Goal: Contribute content: Add original content to the website for others to see

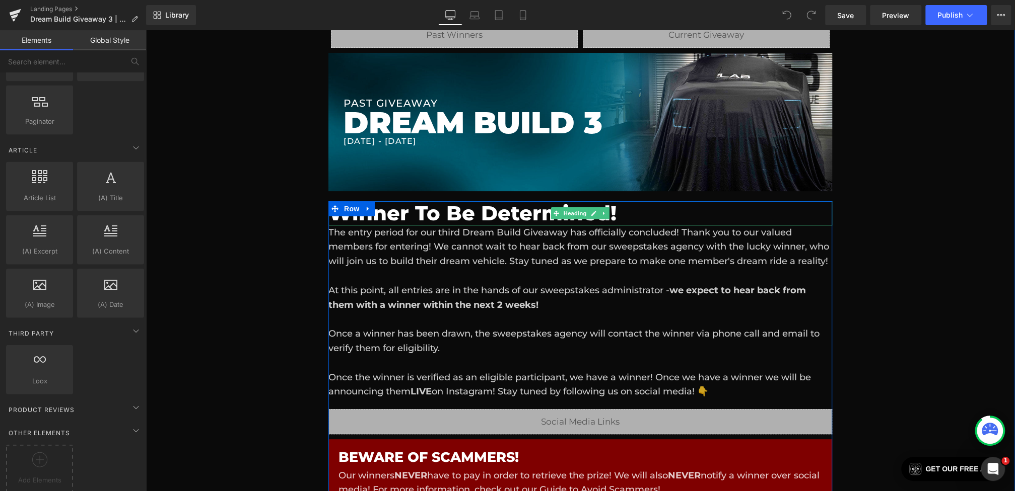
click at [415, 219] on h1 "Winner To Be Determined!" at bounding box center [580, 213] width 504 height 24
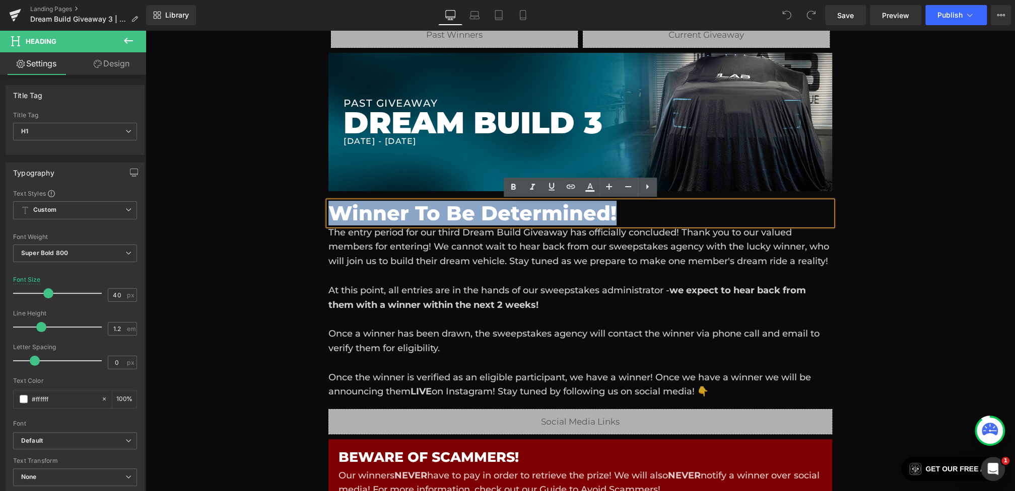
drag, startPoint x: 618, startPoint y: 217, endPoint x: 284, endPoint y: 216, distance: 333.3
click at [284, 216] on div "Liquid Liquid Liquid Row Row PAST GIVEAWAY Heading DREAM BUILD 3 Heading [DATE]…" at bounding box center [580, 301] width 869 height 619
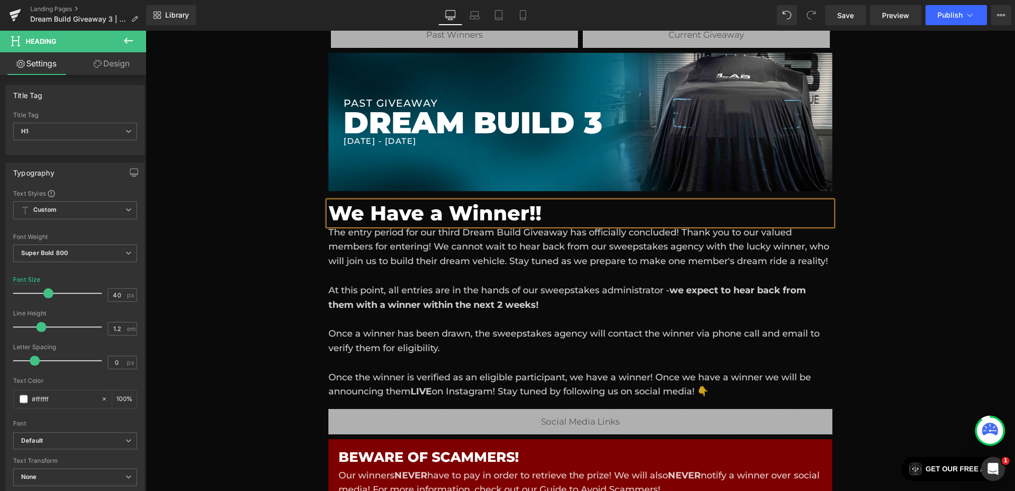
click at [301, 266] on div "Liquid Liquid Liquid Row Row PAST GIVEAWAY Heading DREAM BUILD 3 Heading [DATE]…" at bounding box center [580, 301] width 869 height 619
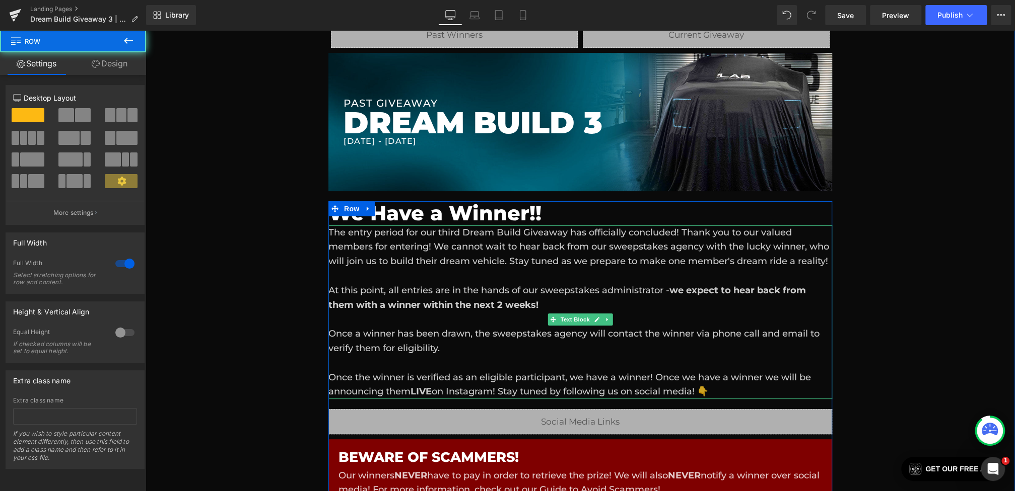
click at [373, 266] on div "The entry period for our third Dream Build Giveaway has officially concluded! T…" at bounding box center [580, 313] width 504 height 174
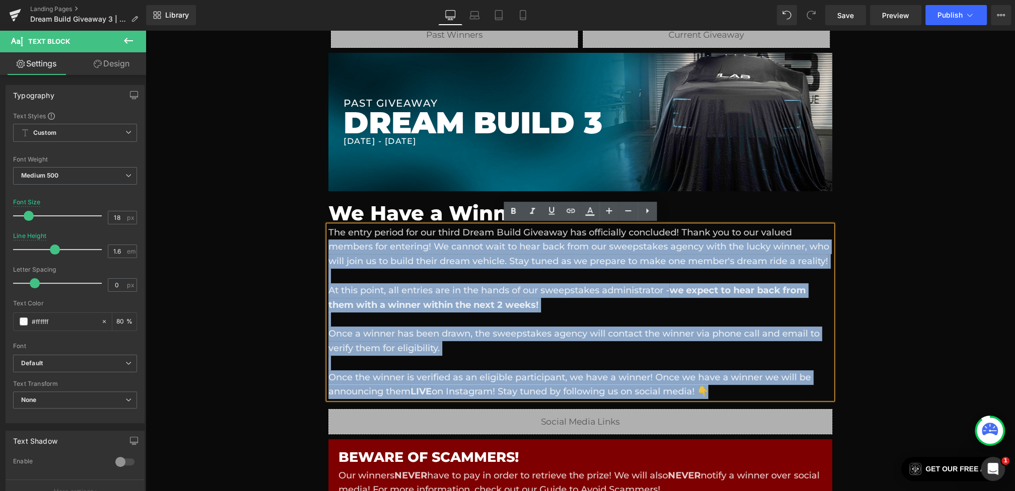
drag, startPoint x: 737, startPoint y: 410, endPoint x: 331, endPoint y: 243, distance: 439.4
click at [331, 243] on div "The entry period for our third Dream Build Giveaway has officially concluded! T…" at bounding box center [580, 313] width 504 height 174
click at [415, 258] on div "The entry period for our third Dream Build Giveaway has officially concluded! T…" at bounding box center [580, 313] width 504 height 174
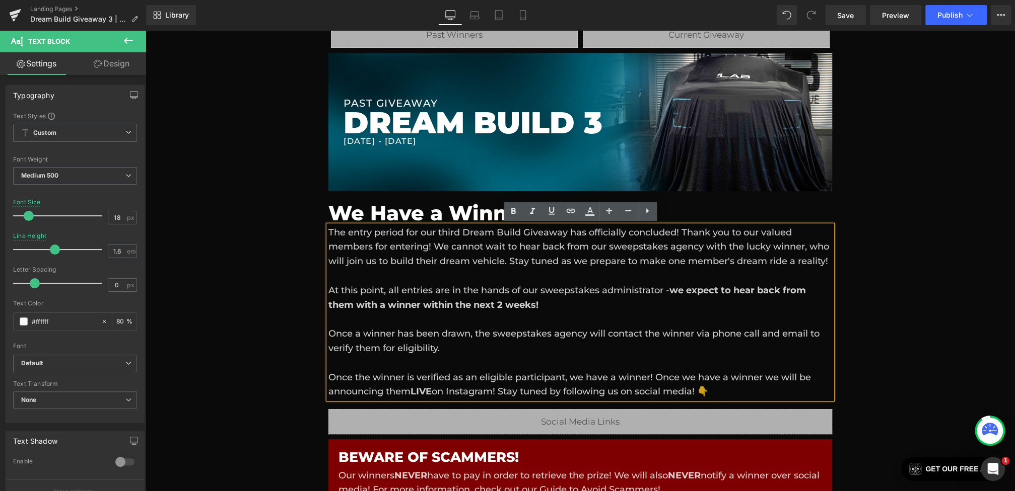
click at [472, 363] on div "The entry period for our third Dream Build Giveaway has officially concluded! T…" at bounding box center [580, 313] width 504 height 174
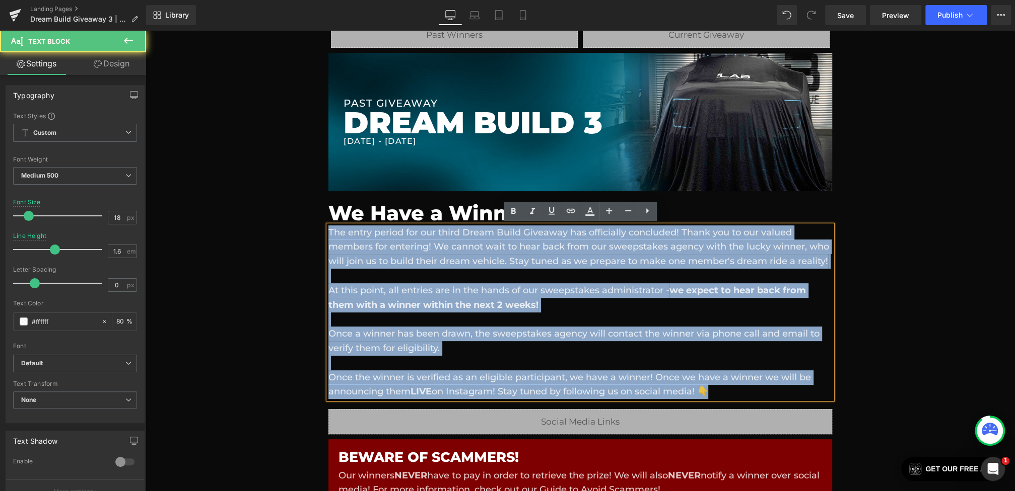
drag, startPoint x: 735, startPoint y: 406, endPoint x: 330, endPoint y: 237, distance: 438.5
click at [330, 237] on div "The entry period for our third Dream Build Giveaway has officially concluded! T…" at bounding box center [580, 313] width 504 height 174
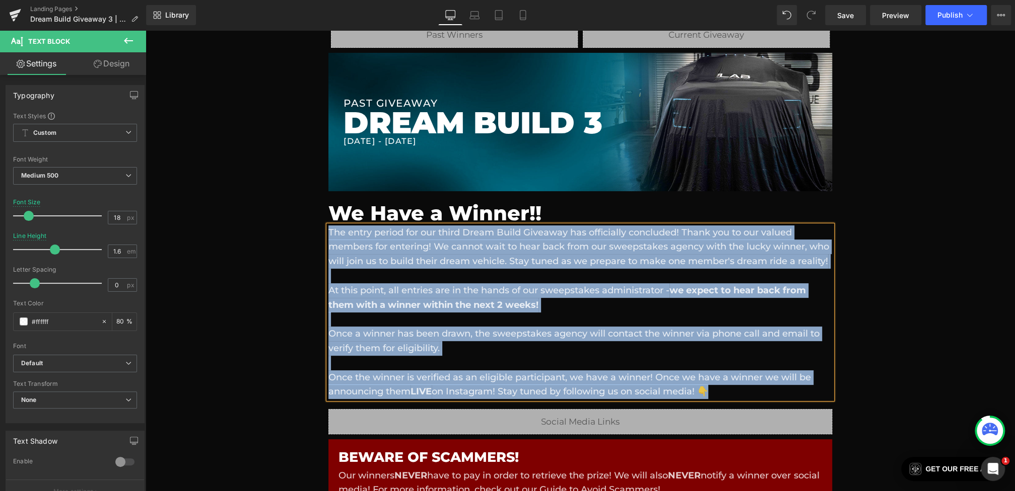
paste div
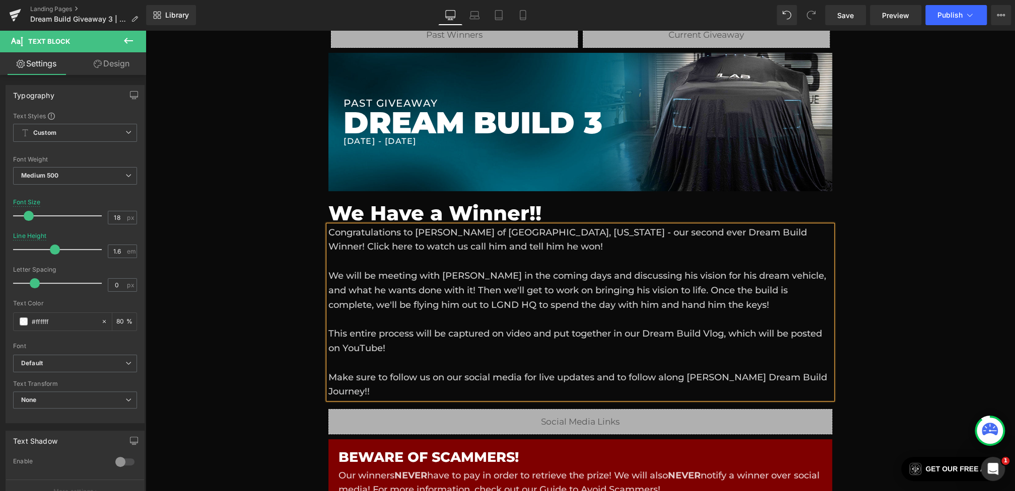
scroll to position [220, 0]
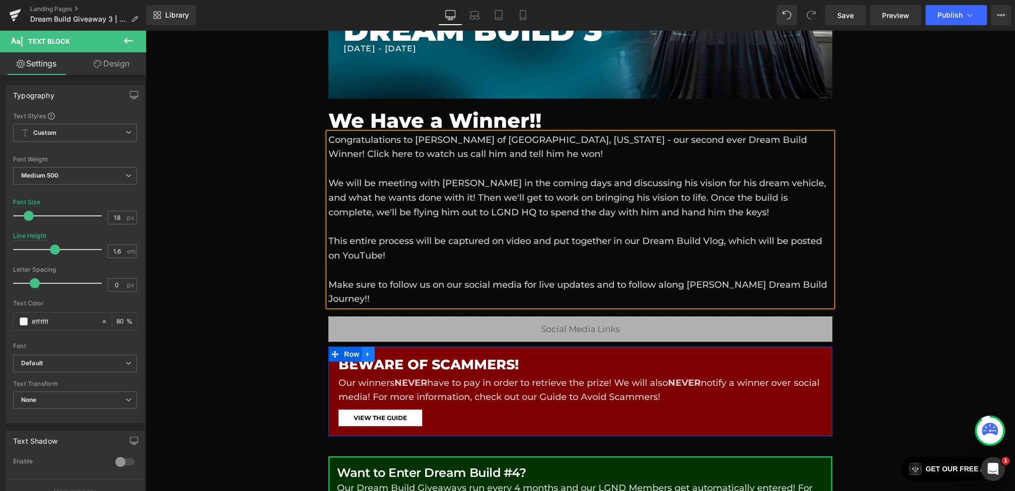
click at [364, 347] on link at bounding box center [368, 354] width 13 height 15
click at [392, 351] on icon at bounding box center [394, 354] width 7 height 7
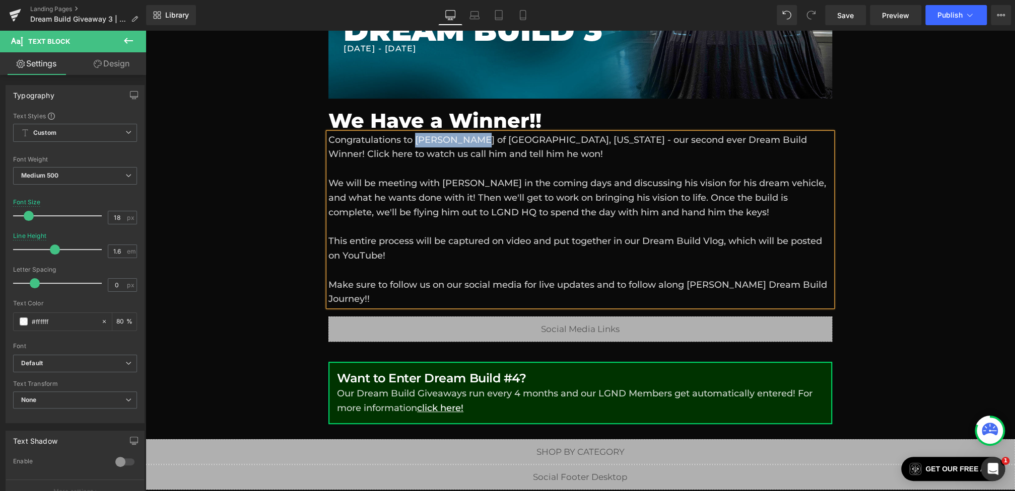
drag, startPoint x: 424, startPoint y: 138, endPoint x: 475, endPoint y: 141, distance: 50.4
click at [475, 141] on div "Congratulations to [PERSON_NAME] of [GEOGRAPHIC_DATA], [US_STATE] - our second …" at bounding box center [580, 220] width 504 height 174
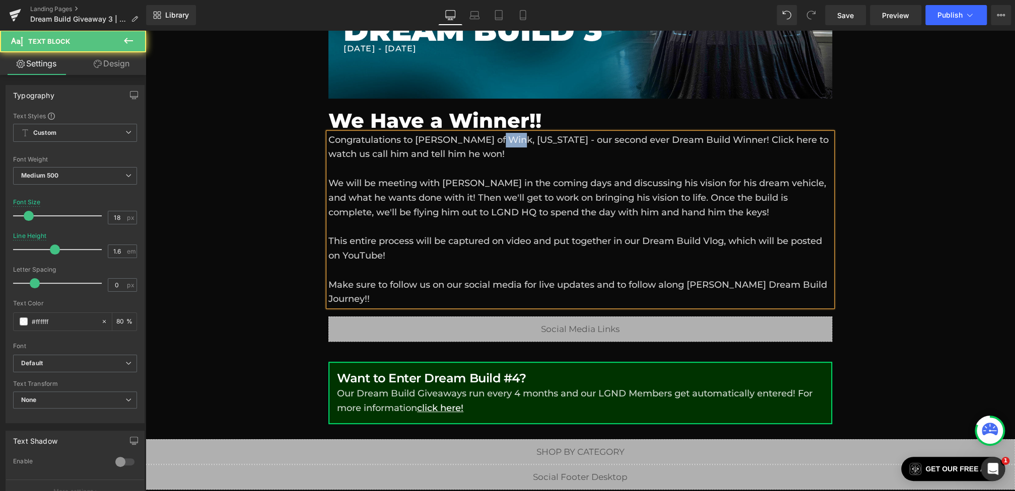
drag, startPoint x: 520, startPoint y: 143, endPoint x: 498, endPoint y: 143, distance: 21.7
click at [498, 143] on div "Congratulations to [PERSON_NAME] of Wink, [US_STATE] - our second ever Dream Bu…" at bounding box center [580, 220] width 504 height 174
drag, startPoint x: 552, startPoint y: 142, endPoint x: 527, endPoint y: 141, distance: 25.2
click at [527, 141] on div "Congratulations to [PERSON_NAME] of [GEOGRAPHIC_DATA], [US_STATE] - our second …" at bounding box center [580, 220] width 504 height 174
drag, startPoint x: 661, startPoint y: 141, endPoint x: 625, endPoint y: 141, distance: 35.8
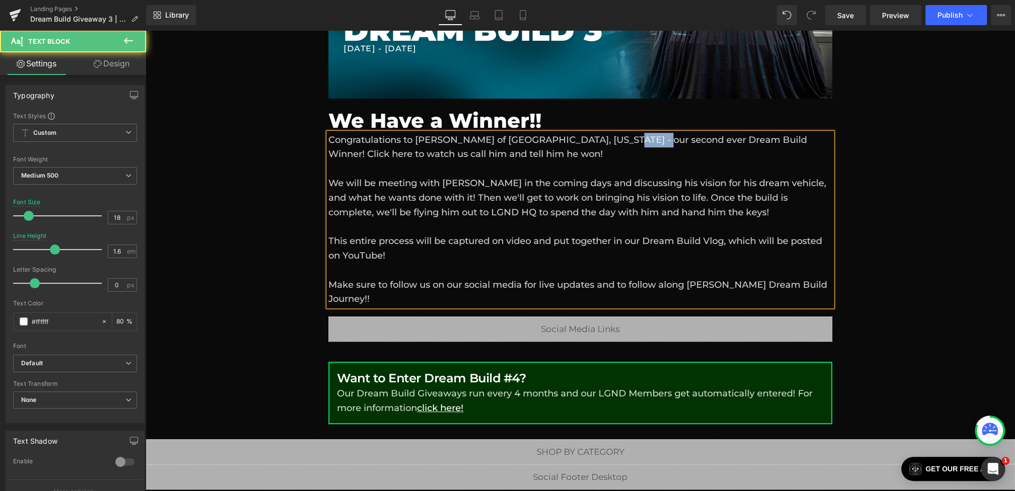
click at [625, 141] on div "Congratulations to [PERSON_NAME] of [GEOGRAPHIC_DATA], [US_STATE] - our second …" at bounding box center [580, 220] width 504 height 174
click at [768, 142] on div "Congratulations to [PERSON_NAME] of [GEOGRAPHIC_DATA], [US_STATE] - our third e…" at bounding box center [580, 220] width 504 height 174
click at [411, 233] on div at bounding box center [580, 227] width 504 height 15
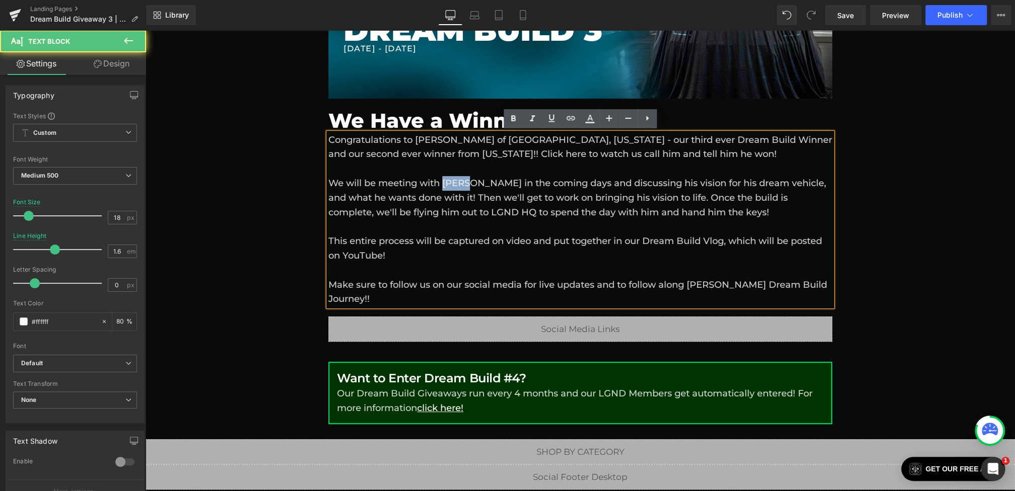
drag, startPoint x: 468, startPoint y: 185, endPoint x: 445, endPoint y: 185, distance: 22.7
click at [445, 185] on div "We will be meeting with [PERSON_NAME] in the coming days and discussing his vis…" at bounding box center [580, 197] width 504 height 43
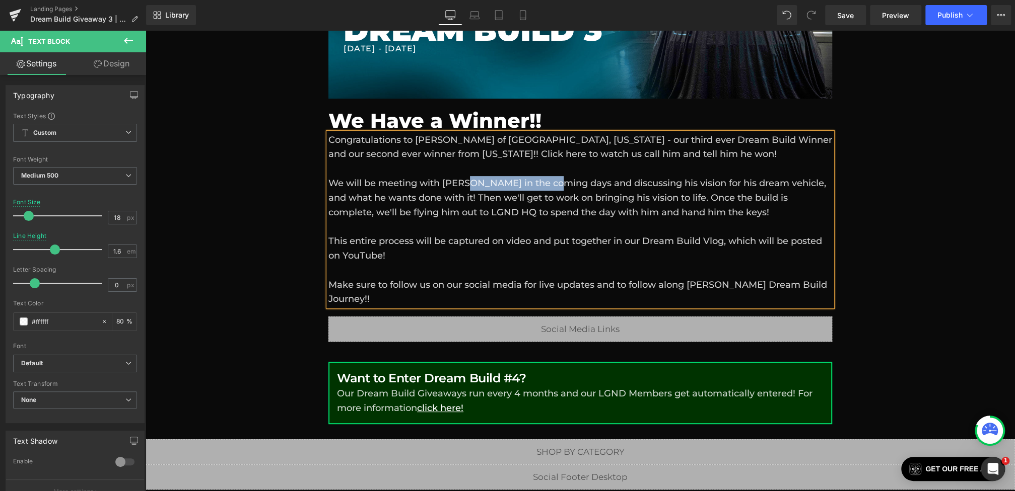
drag, startPoint x: 467, startPoint y: 185, endPoint x: 557, endPoint y: 181, distance: 89.7
click at [557, 181] on div "We will be meeting with [PERSON_NAME] in the coming days and discussing his vis…" at bounding box center [580, 197] width 504 height 43
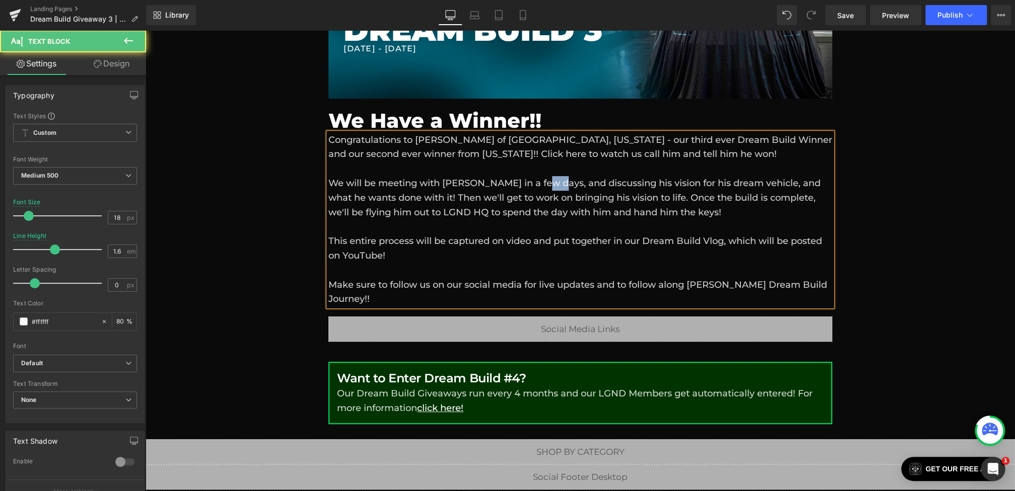
drag, startPoint x: 551, startPoint y: 186, endPoint x: 538, endPoint y: 186, distance: 13.1
click at [538, 186] on div "We will be meeting with [PERSON_NAME] in a few days, and discussing his vision …" at bounding box center [580, 197] width 504 height 43
click at [388, 202] on div "We will be meeting with [PERSON_NAME] in a few days, discussing his vision for …" at bounding box center [580, 197] width 504 height 43
click at [469, 256] on div "This entire process will be captured on video and put together in our Dream Bui…" at bounding box center [580, 248] width 504 height 29
click at [698, 285] on div "Make sure to follow us on our social media for live updates and to follow along…" at bounding box center [580, 292] width 504 height 29
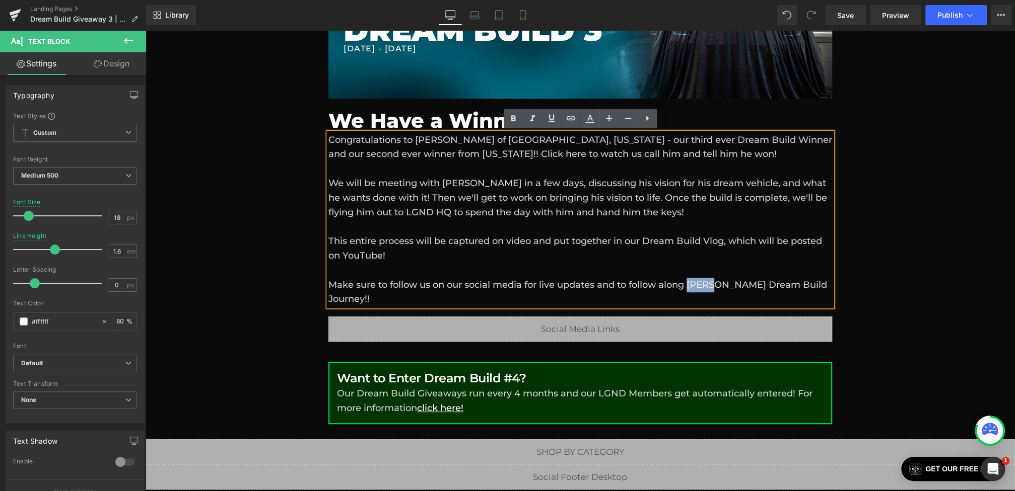
drag, startPoint x: 713, startPoint y: 286, endPoint x: 690, endPoint y: 286, distance: 22.7
click at [690, 286] on div "Make sure to follow us on our social media for live updates and to follow along…" at bounding box center [580, 292] width 504 height 29
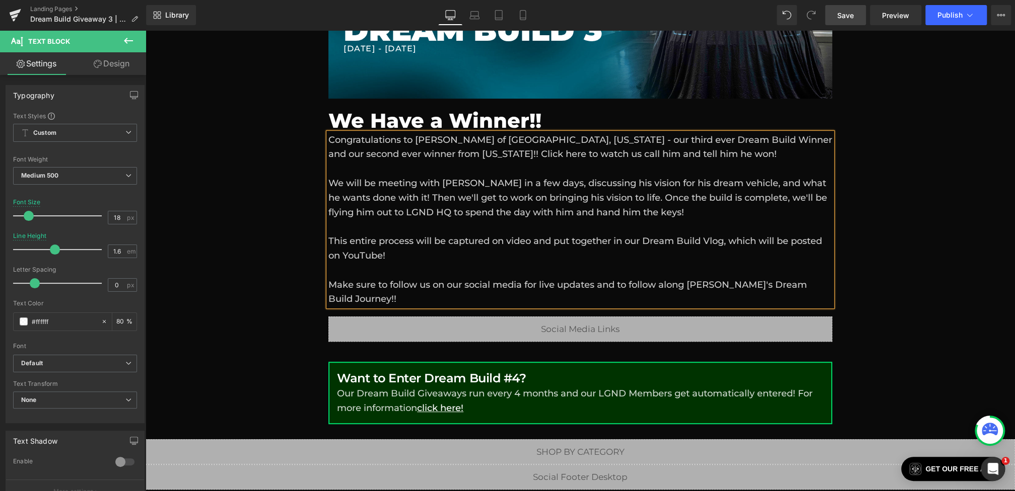
click at [851, 15] on span "Save" at bounding box center [845, 15] width 17 height 11
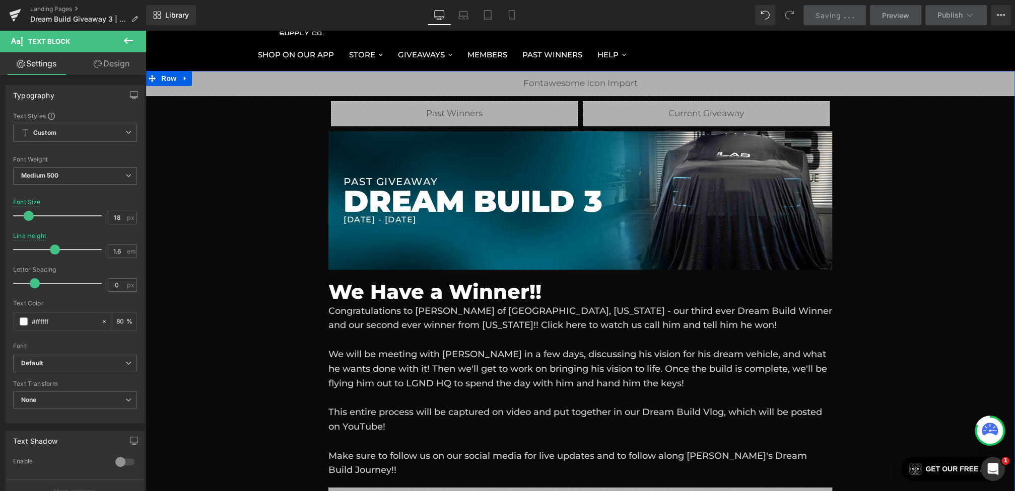
scroll to position [47, 0]
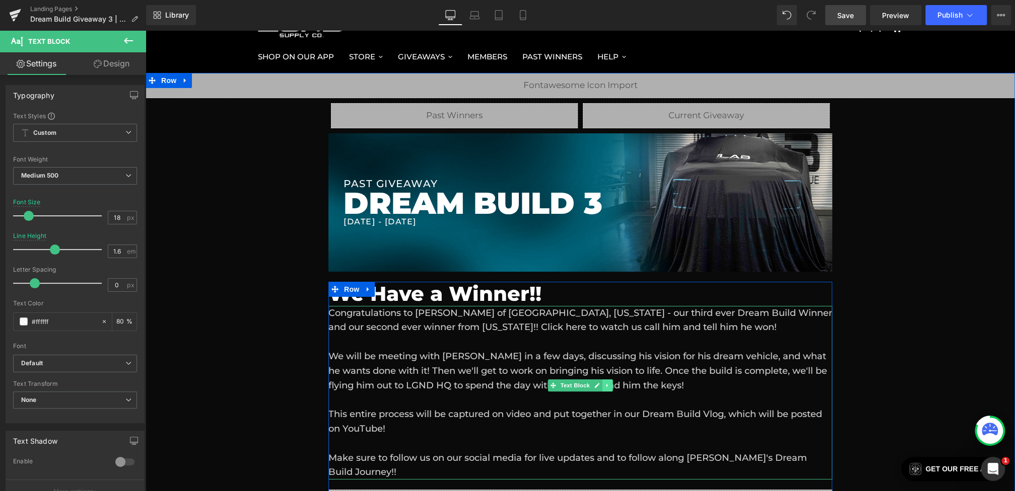
click at [607, 384] on icon at bounding box center [607, 386] width 6 height 6
click at [600, 384] on icon at bounding box center [602, 386] width 6 height 6
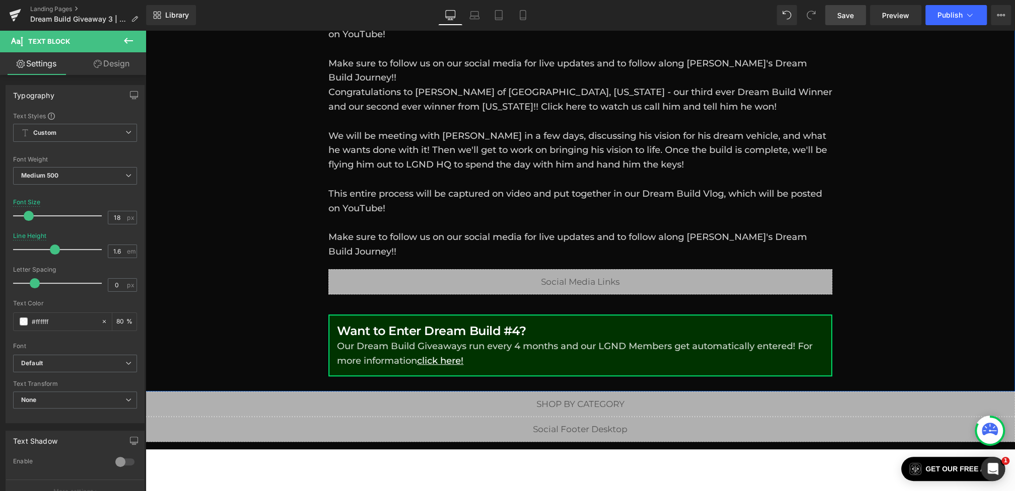
scroll to position [119, 0]
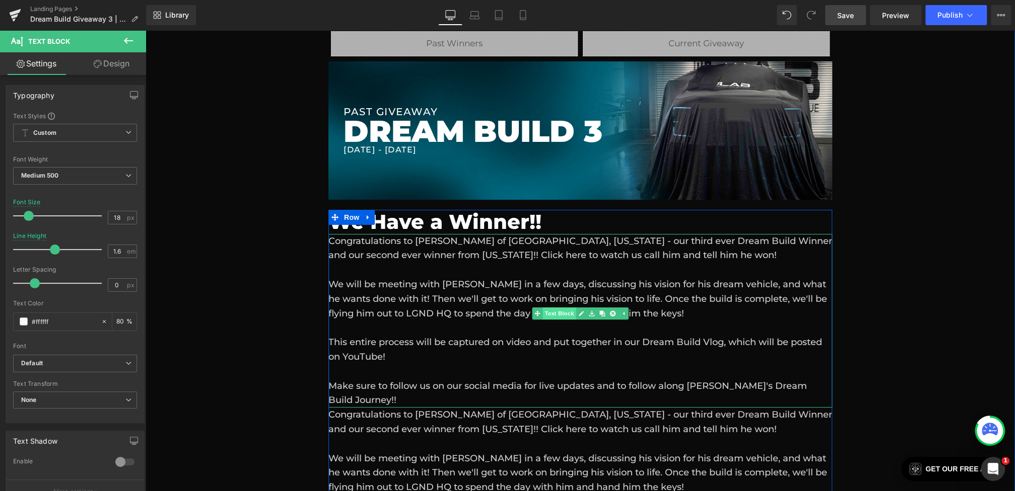
click at [561, 312] on span "Text Block" at bounding box center [558, 314] width 33 height 12
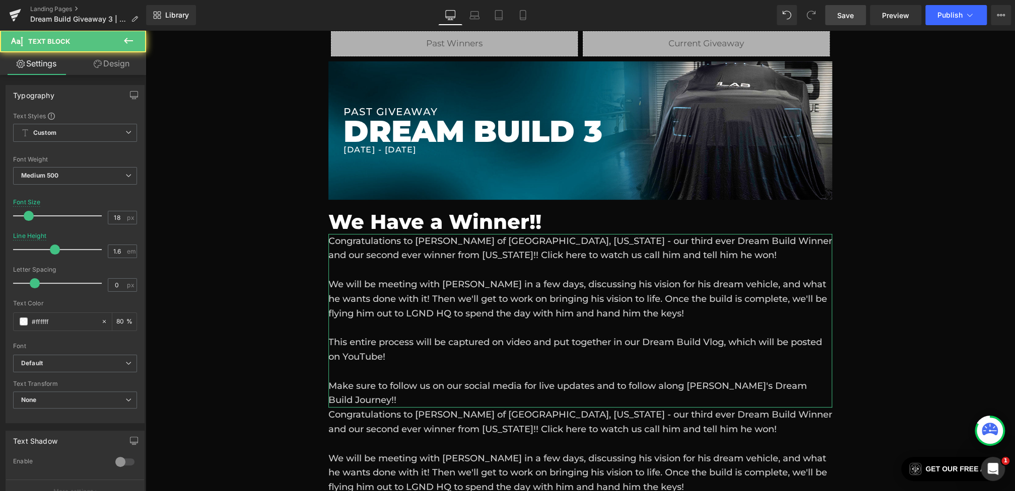
click at [121, 64] on link "Design" at bounding box center [111, 63] width 73 height 23
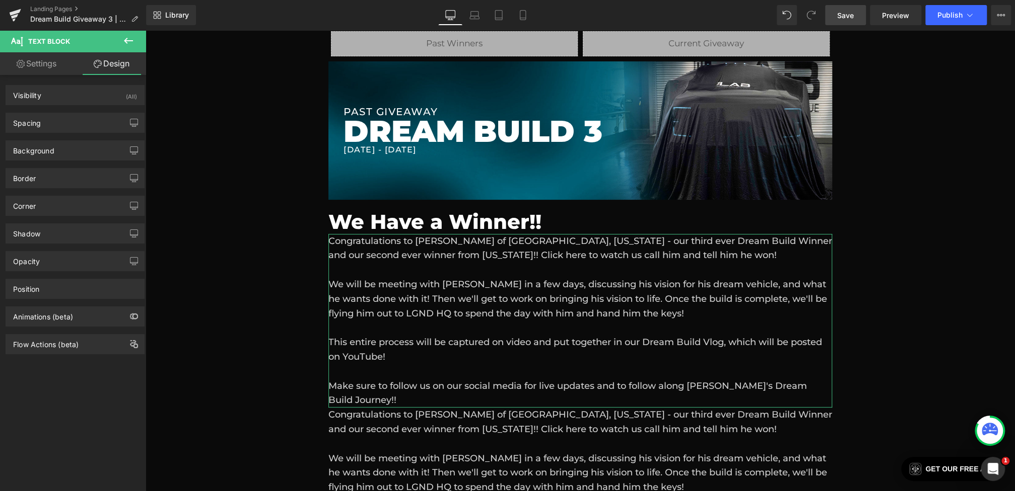
click at [34, 64] on link "Settings" at bounding box center [36, 63] width 73 height 23
type input "80"
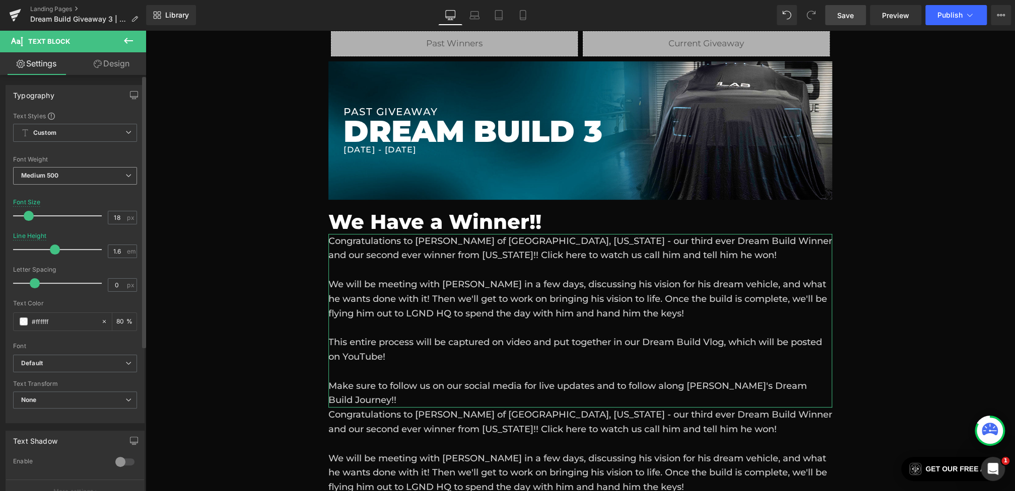
click at [58, 168] on span "Medium 500" at bounding box center [75, 176] width 124 height 18
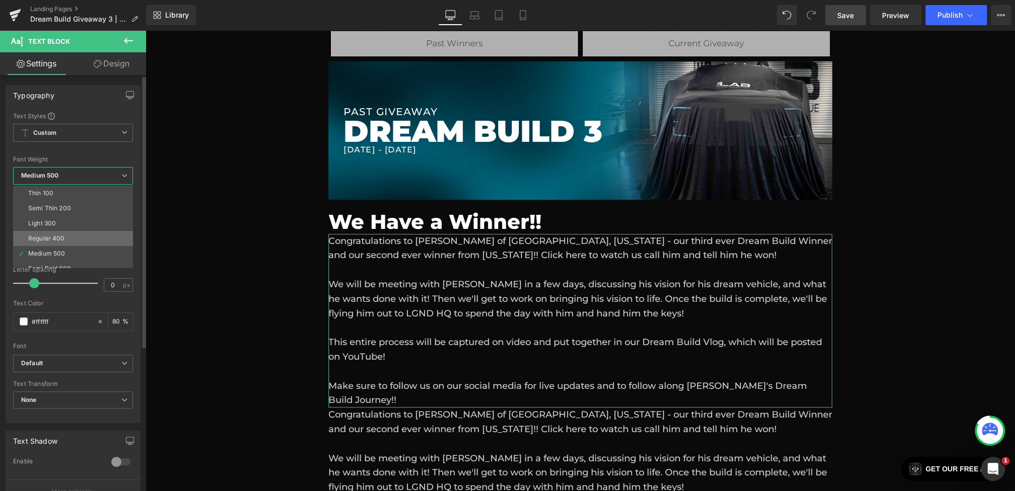
click at [61, 238] on div "Regular 400" at bounding box center [46, 238] width 37 height 7
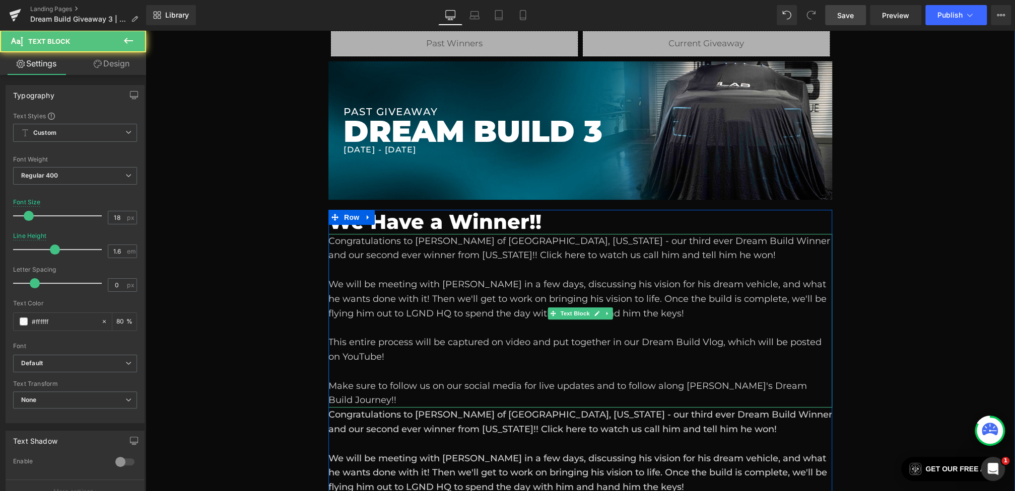
click at [474, 297] on div "We will be meeting with [PERSON_NAME] in a few days, discussing his vision for …" at bounding box center [580, 298] width 504 height 43
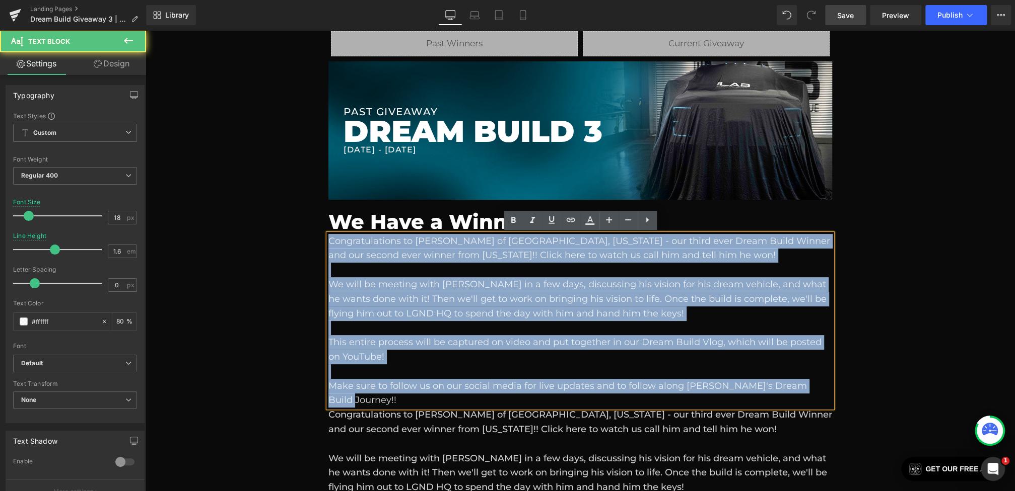
drag, startPoint x: 827, startPoint y: 383, endPoint x: 246, endPoint y: 231, distance: 600.8
click at [246, 231] on div "Liquid Liquid Liquid Row Row PAST GIVEAWAY Heading DREAM BUILD 3 Heading [DATE]…" at bounding box center [580, 350] width 869 height 698
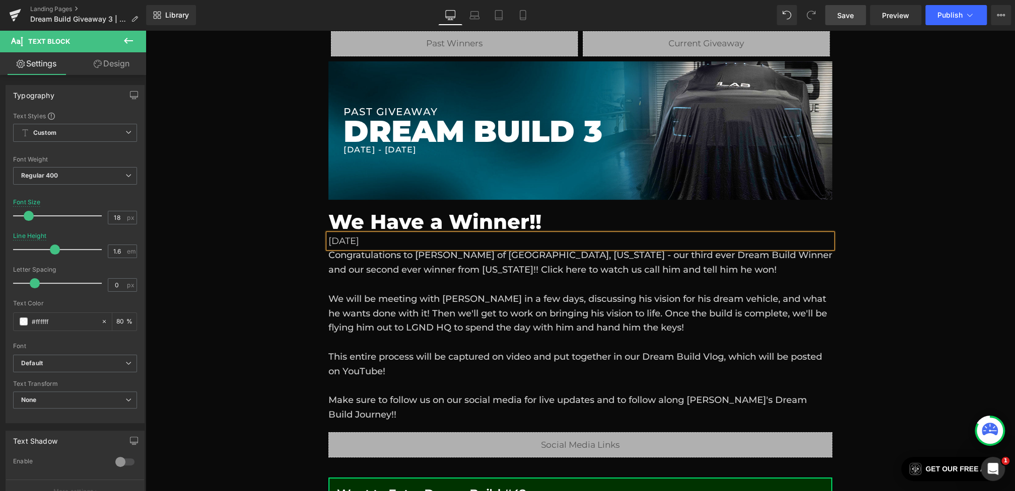
click at [390, 243] on div "[DATE]" at bounding box center [580, 241] width 504 height 15
click at [329, 241] on div "[DATE]" at bounding box center [580, 241] width 504 height 15
click at [495, 243] on div "Posted [DATE]" at bounding box center [580, 241] width 504 height 15
click at [275, 274] on div "Liquid Liquid Liquid Row Row PAST GIVEAWAY Heading DREAM BUILD 3 Heading [DATE]…" at bounding box center [580, 270] width 869 height 539
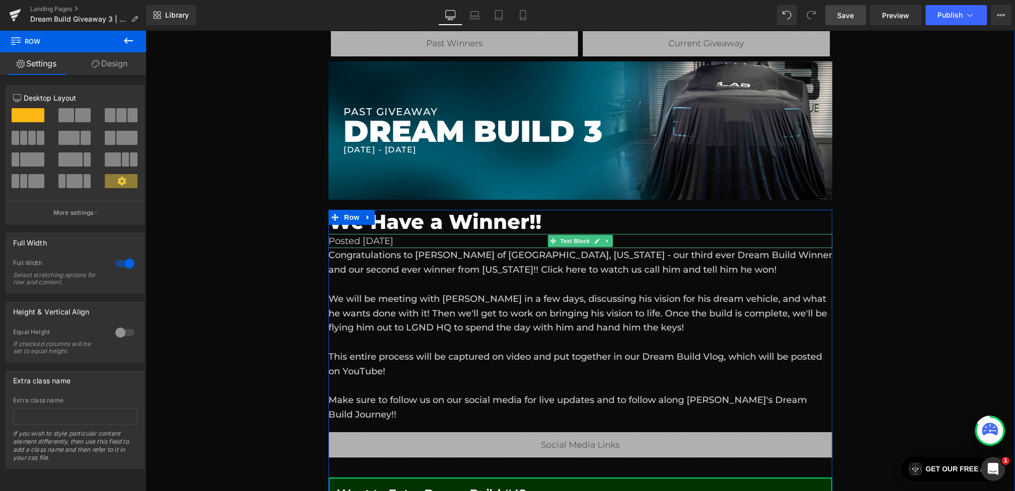
click at [569, 240] on span "Text Block" at bounding box center [574, 241] width 33 height 12
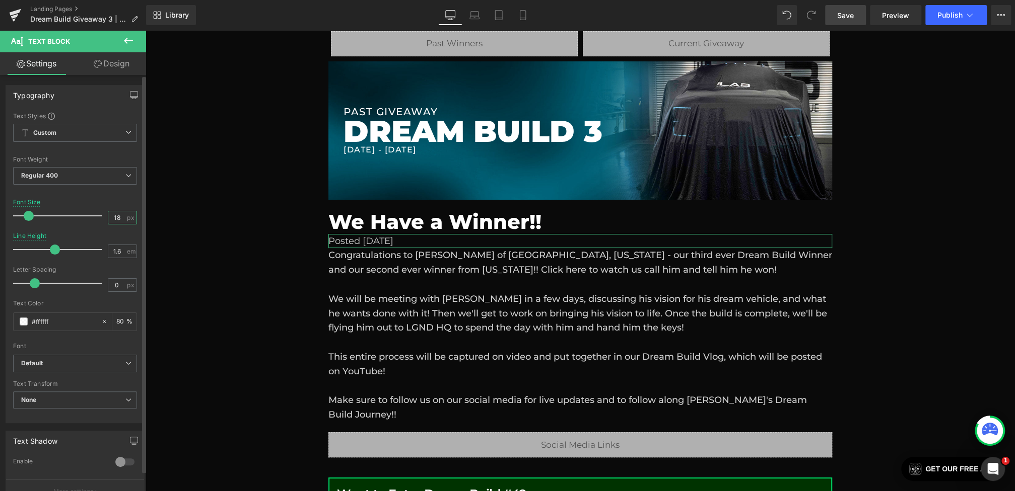
click at [113, 217] on input "18" at bounding box center [117, 217] width 18 height 13
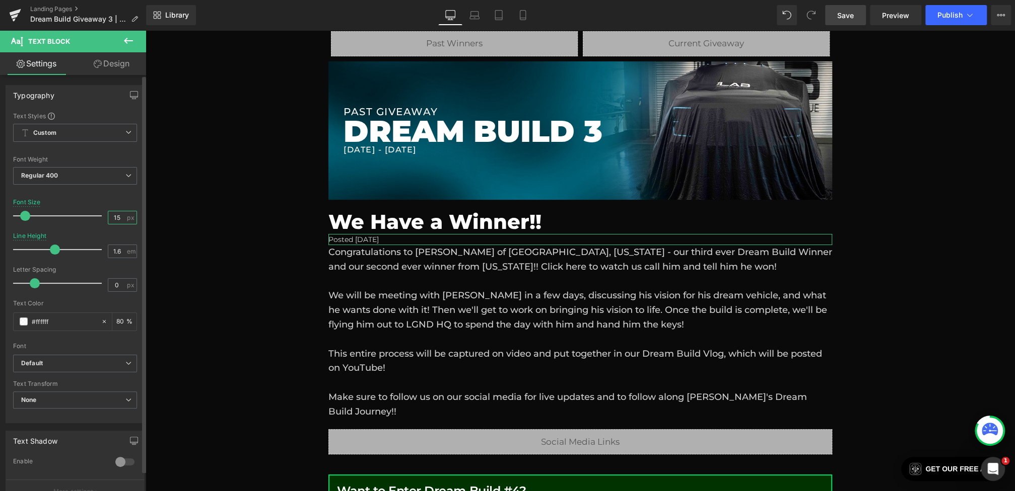
type input "16"
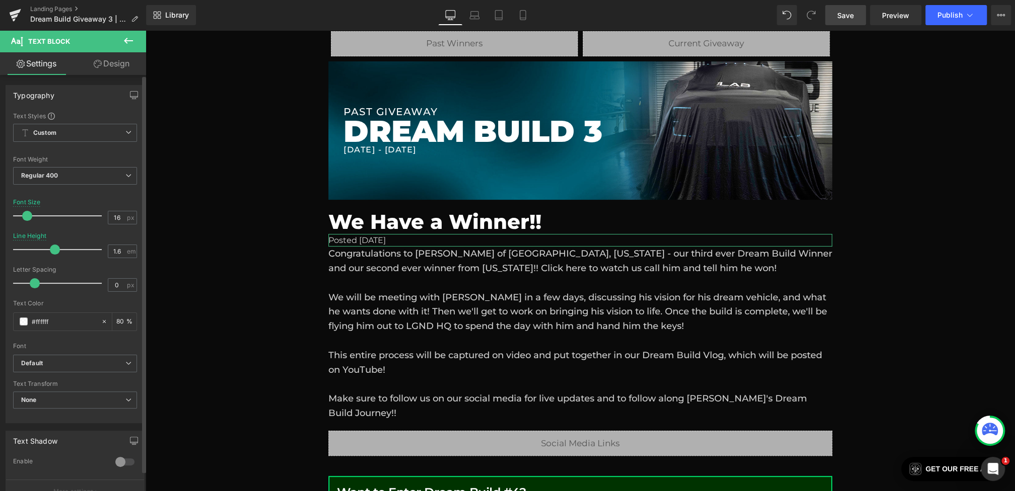
click at [110, 80] on div "Typography Text Styles Custom Custom Setup Global Style Custom Setup Global Sty…" at bounding box center [75, 251] width 151 height 346
click at [106, 61] on link "Design" at bounding box center [111, 63] width 73 height 23
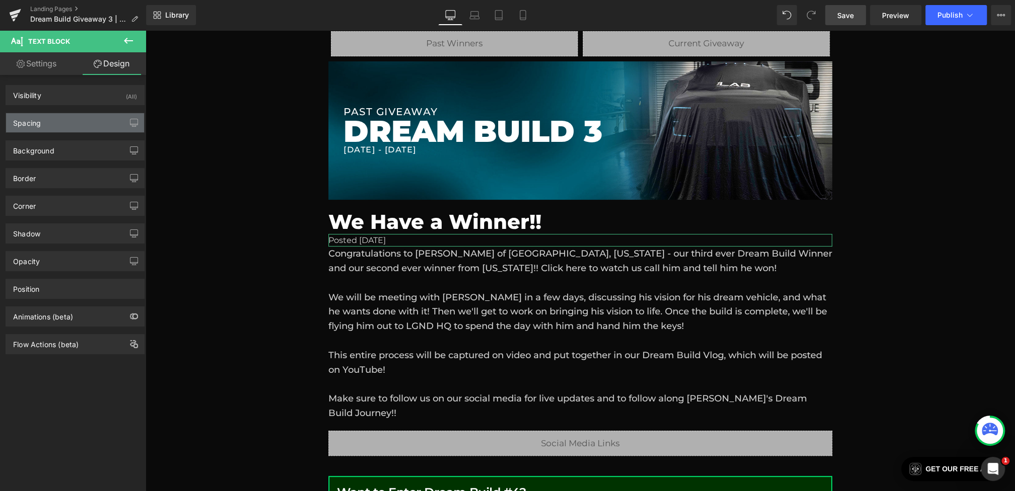
click at [56, 121] on div "Spacing" at bounding box center [75, 122] width 138 height 19
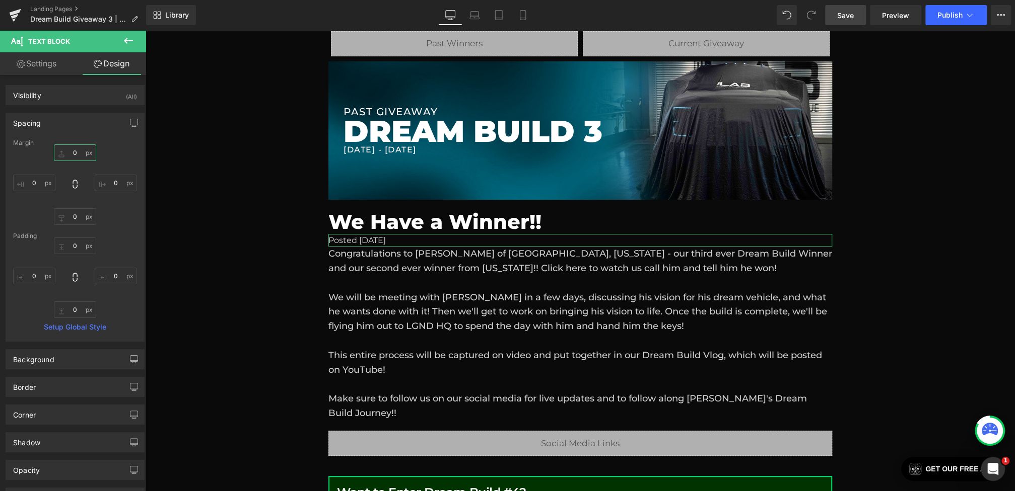
click at [69, 153] on input "0" at bounding box center [75, 153] width 42 height 17
click at [74, 216] on input "0" at bounding box center [75, 216] width 42 height 17
click at [67, 216] on input "0" at bounding box center [75, 216] width 42 height 17
type input "10"
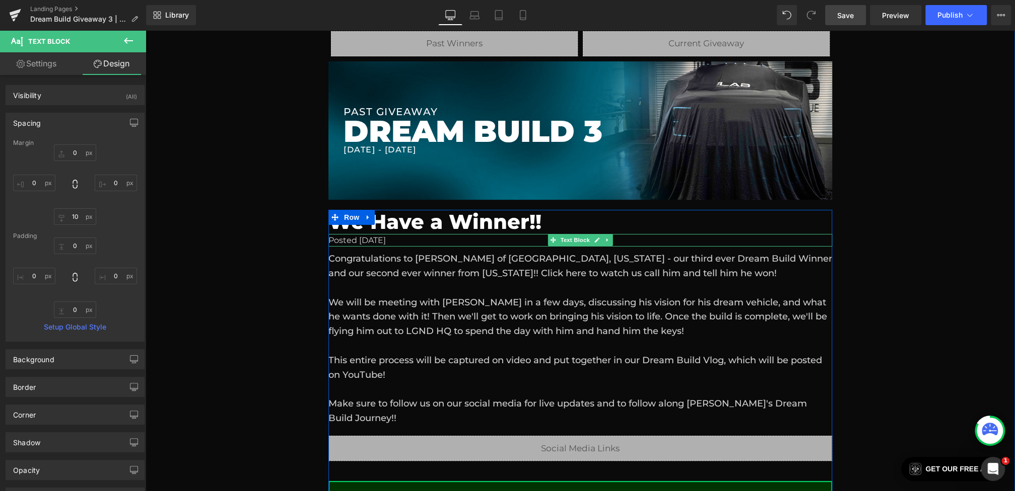
click at [417, 240] on div "Posted [DATE]" at bounding box center [580, 240] width 504 height 13
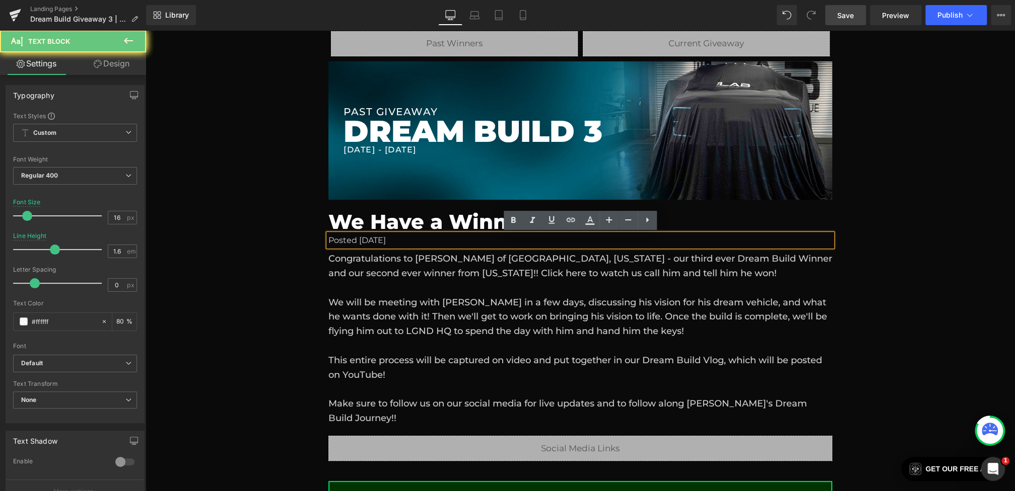
click at [476, 243] on div "Posted [DATE]" at bounding box center [580, 240] width 504 height 13
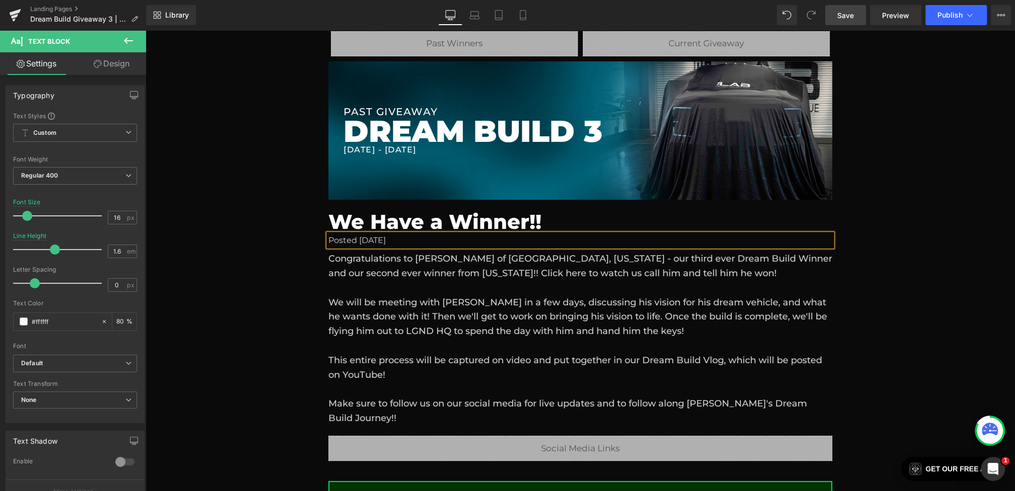
click at [287, 270] on div "Liquid Liquid Liquid Row Row PAST GIVEAWAY Heading DREAM BUILD 3 Heading [DATE]…" at bounding box center [580, 272] width 869 height 542
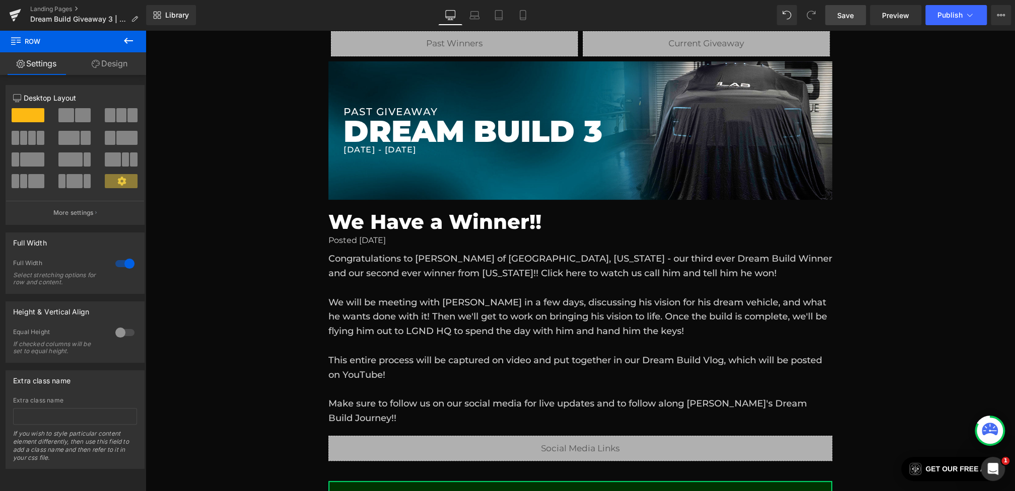
click at [843, 13] on span "Save" at bounding box center [845, 15] width 17 height 11
click at [464, 12] on icon at bounding box center [463, 15] width 10 height 10
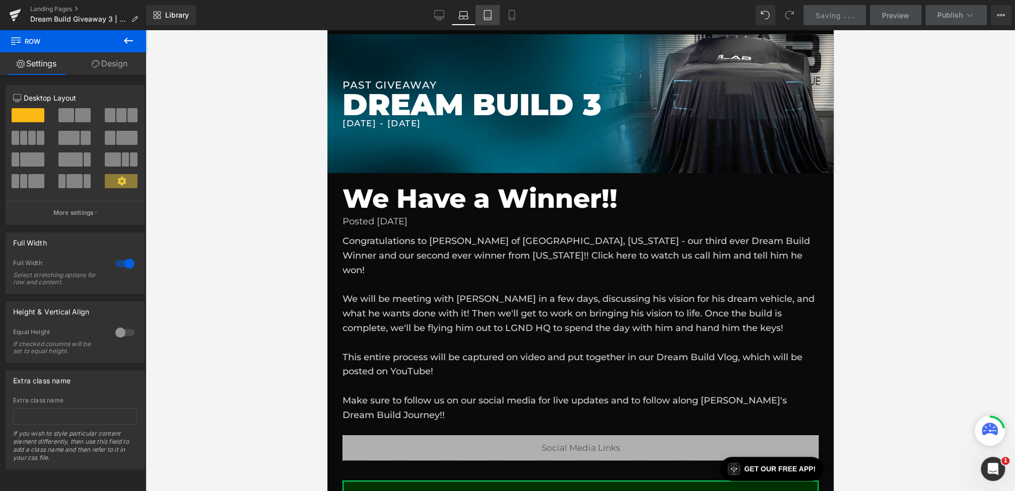
click at [492, 17] on icon at bounding box center [487, 15] width 10 height 10
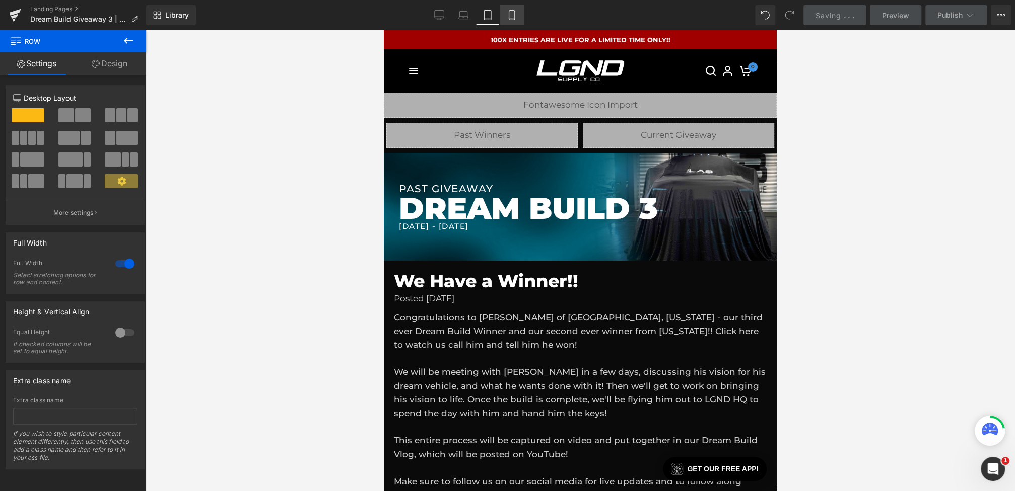
click at [517, 19] on link "Mobile" at bounding box center [512, 15] width 24 height 20
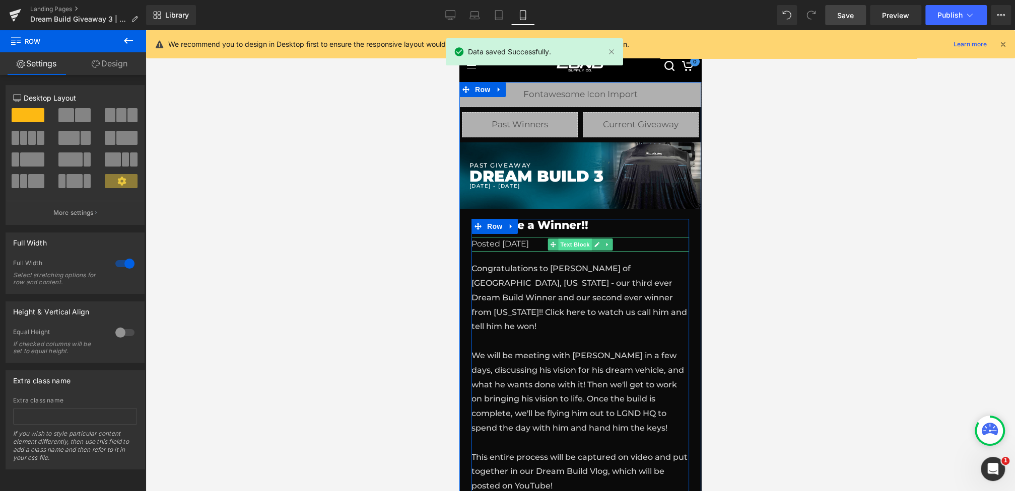
click at [574, 242] on span "Text Block" at bounding box center [574, 245] width 33 height 12
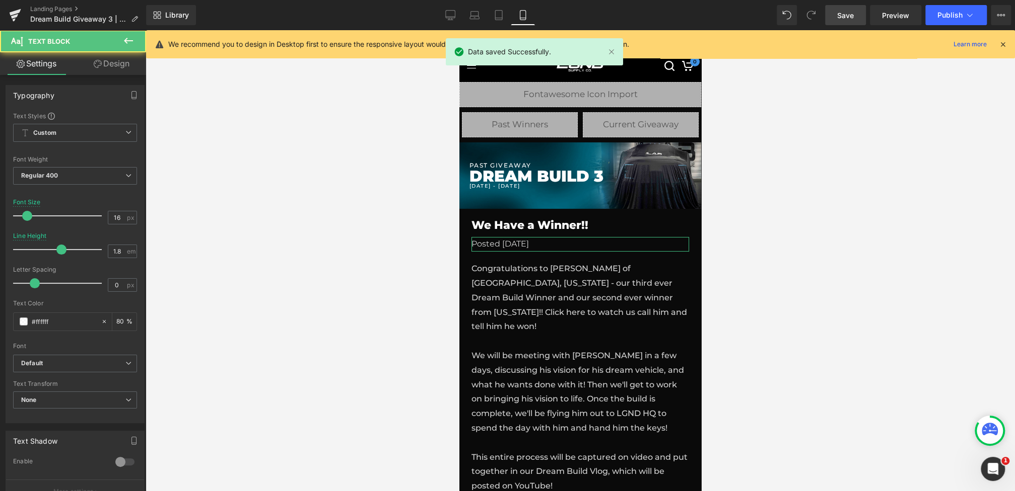
click at [116, 64] on link "Design" at bounding box center [111, 63] width 73 height 23
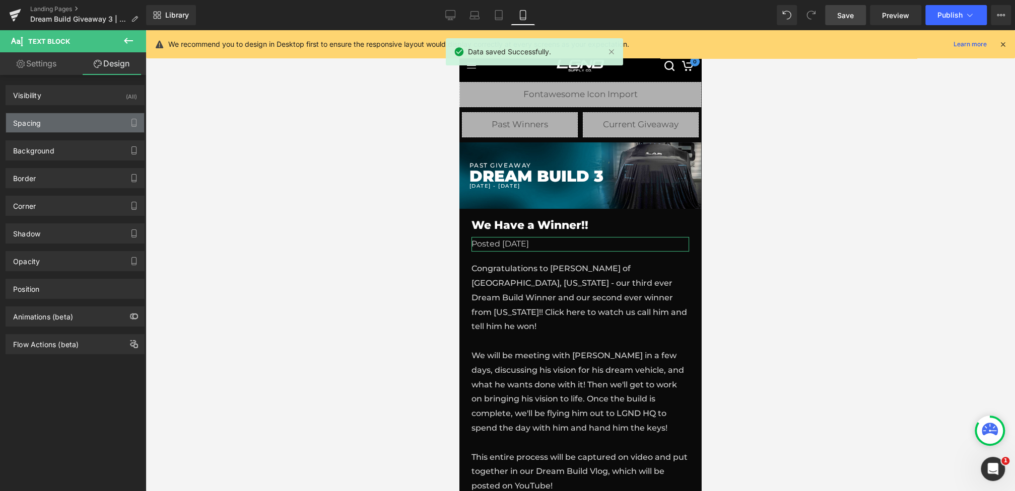
click at [69, 119] on div "Spacing" at bounding box center [75, 122] width 138 height 19
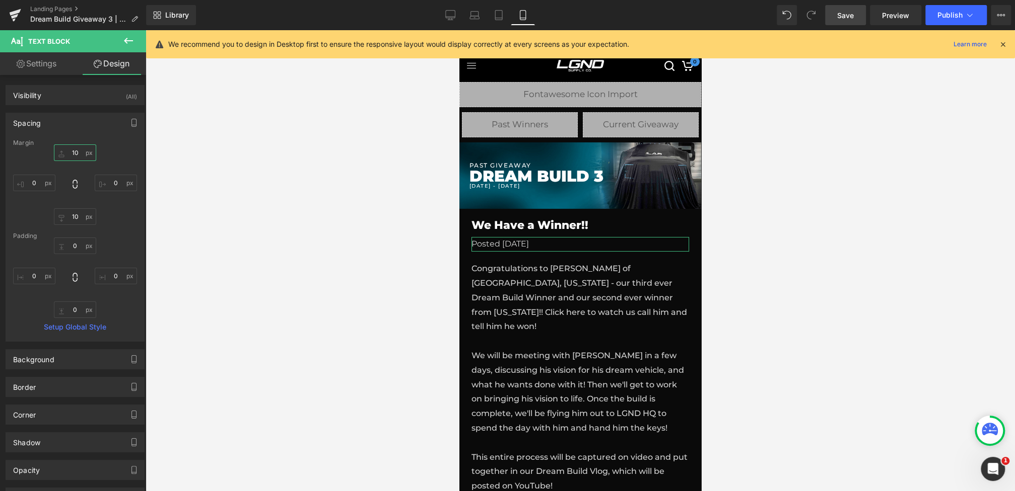
click at [68, 147] on input "10" at bounding box center [75, 153] width 42 height 17
click at [69, 151] on input "10" at bounding box center [75, 153] width 42 height 17
type input "0"
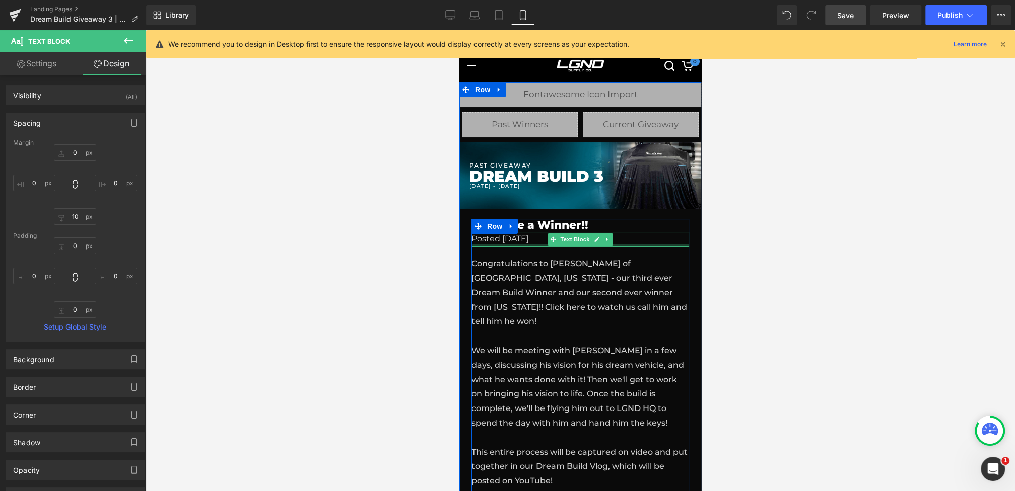
click at [579, 244] on span "Text Block" at bounding box center [574, 240] width 33 height 12
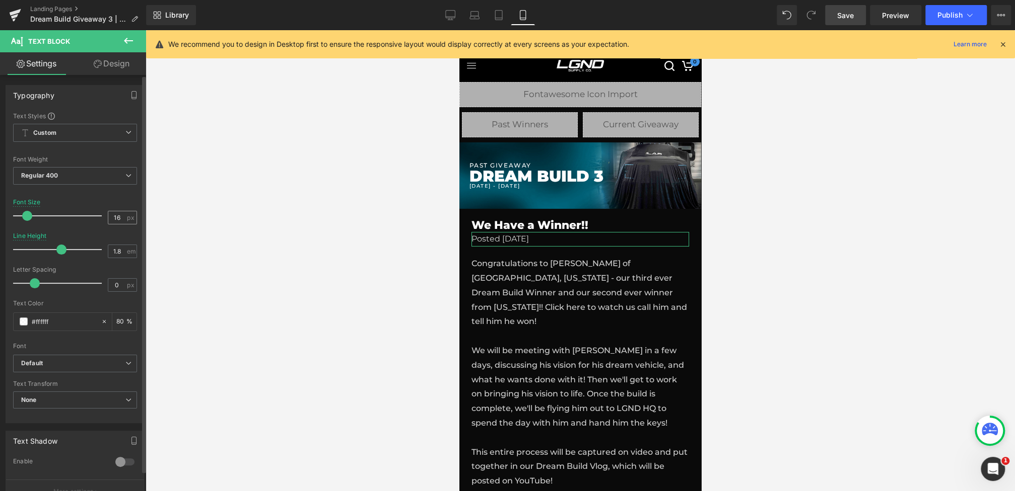
click at [119, 224] on div "Font Size 16 px" at bounding box center [75, 216] width 124 height 34
click at [118, 219] on input "16" at bounding box center [117, 217] width 18 height 13
type input "14"
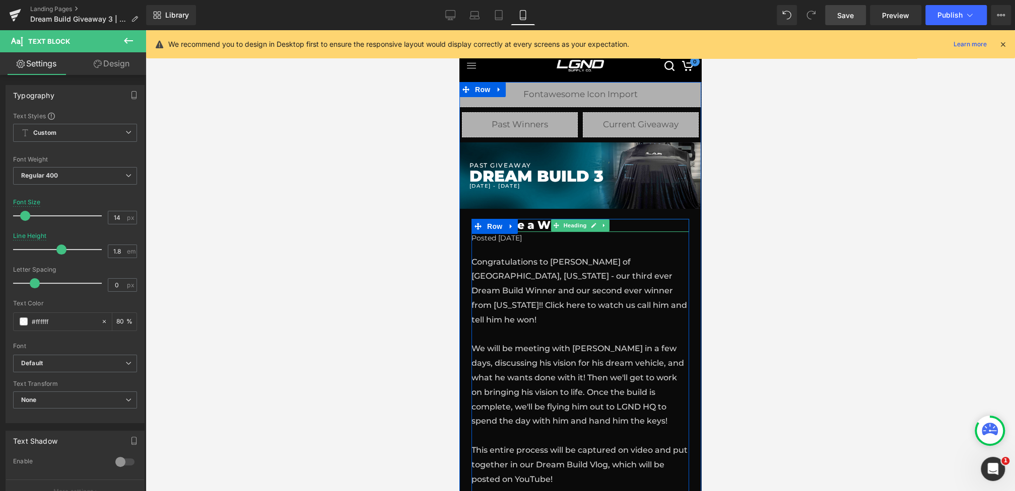
click at [581, 227] on span "Heading" at bounding box center [574, 226] width 27 height 12
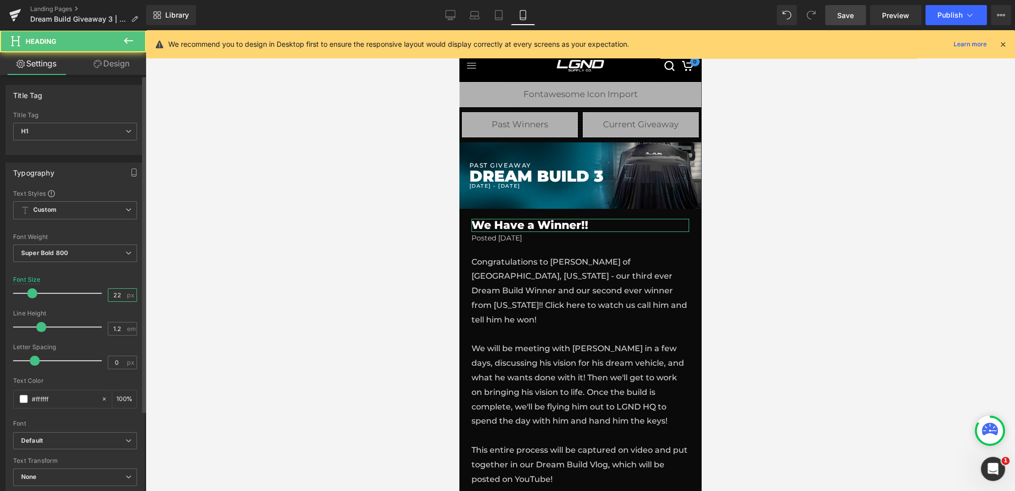
click at [111, 296] on input "22" at bounding box center [117, 295] width 18 height 13
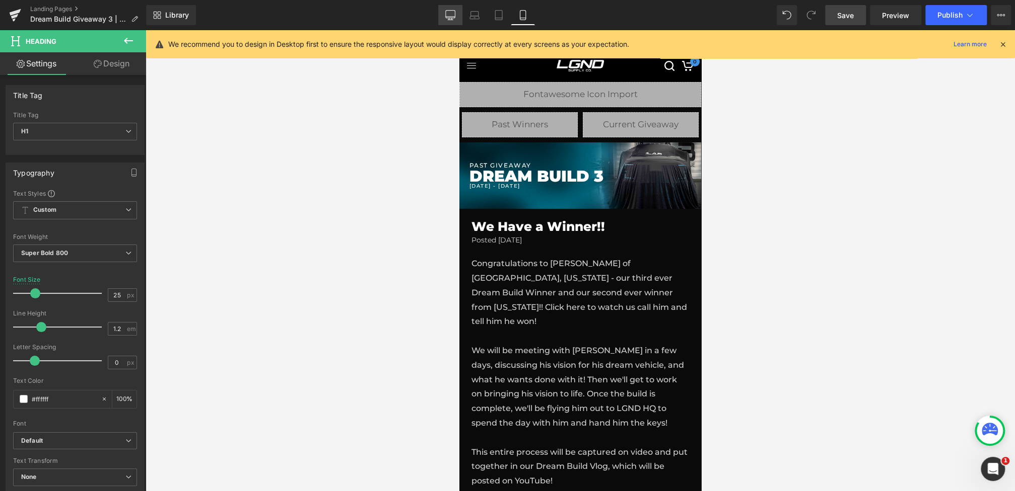
click at [448, 13] on icon at bounding box center [450, 15] width 10 height 10
type input "40"
type input "100"
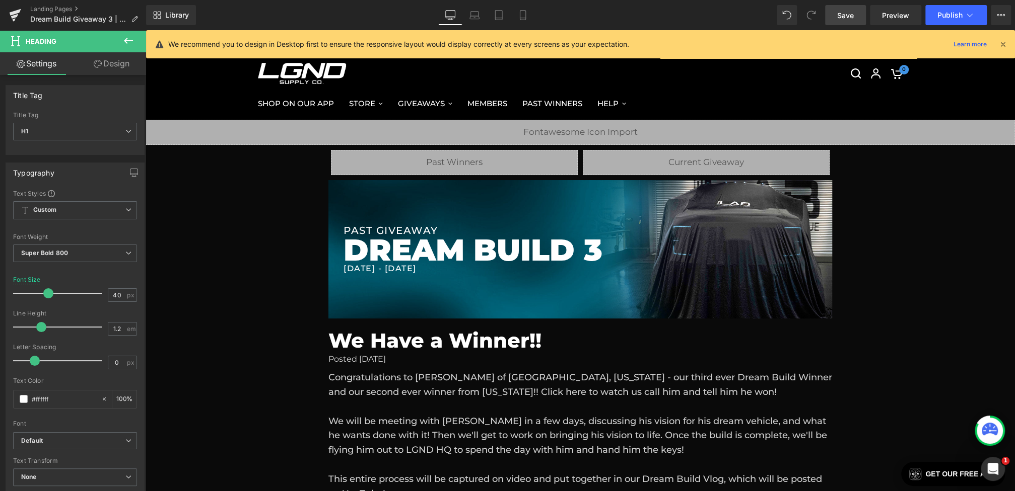
scroll to position [110, 0]
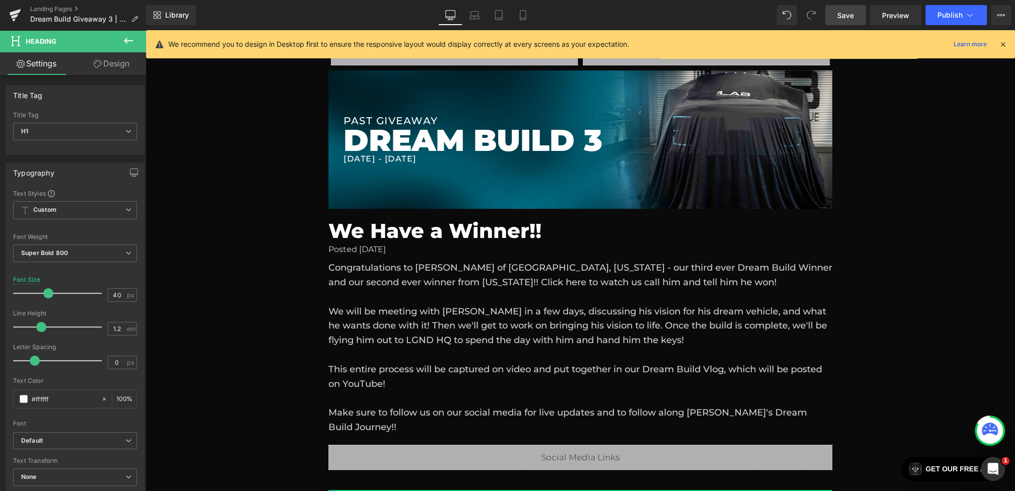
click at [845, 16] on span "Save" at bounding box center [845, 15] width 17 height 11
click at [1004, 43] on icon at bounding box center [1002, 44] width 9 height 9
